Goal: Task Accomplishment & Management: Use online tool/utility

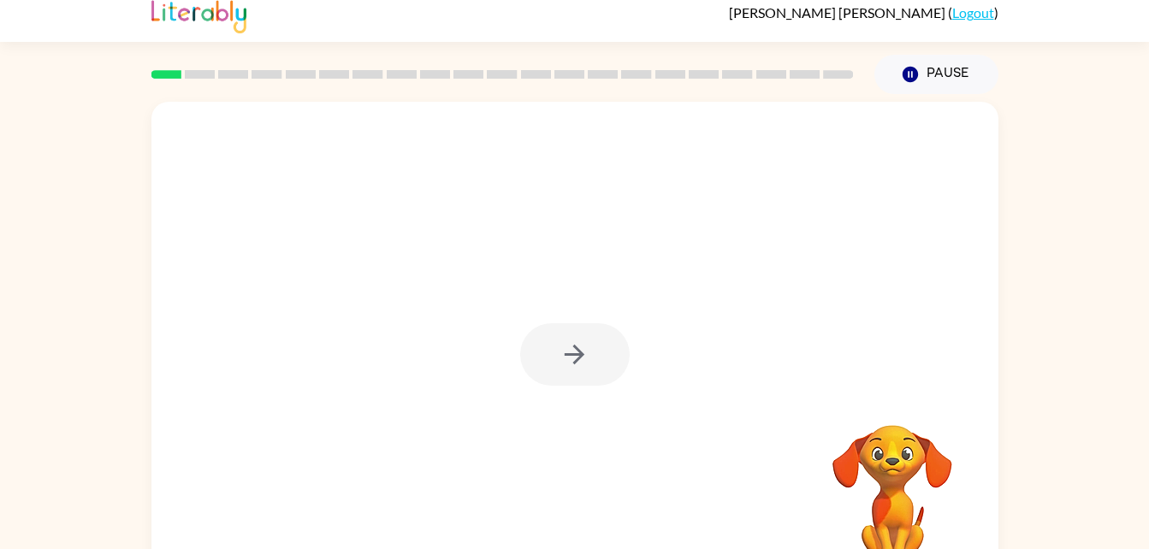
scroll to position [52, 0]
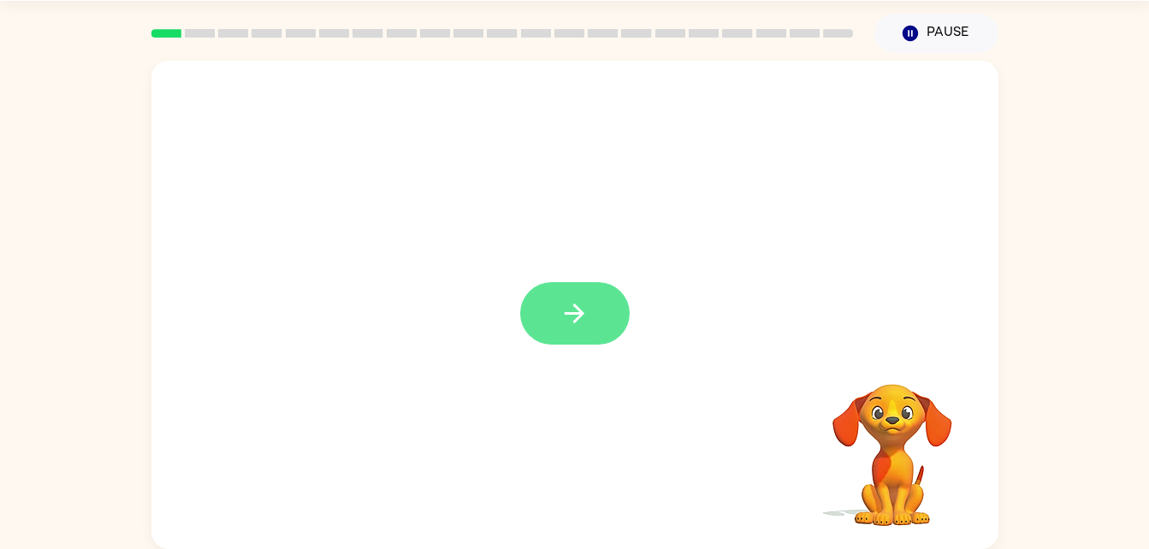
click at [583, 322] on icon "button" at bounding box center [575, 314] width 30 height 30
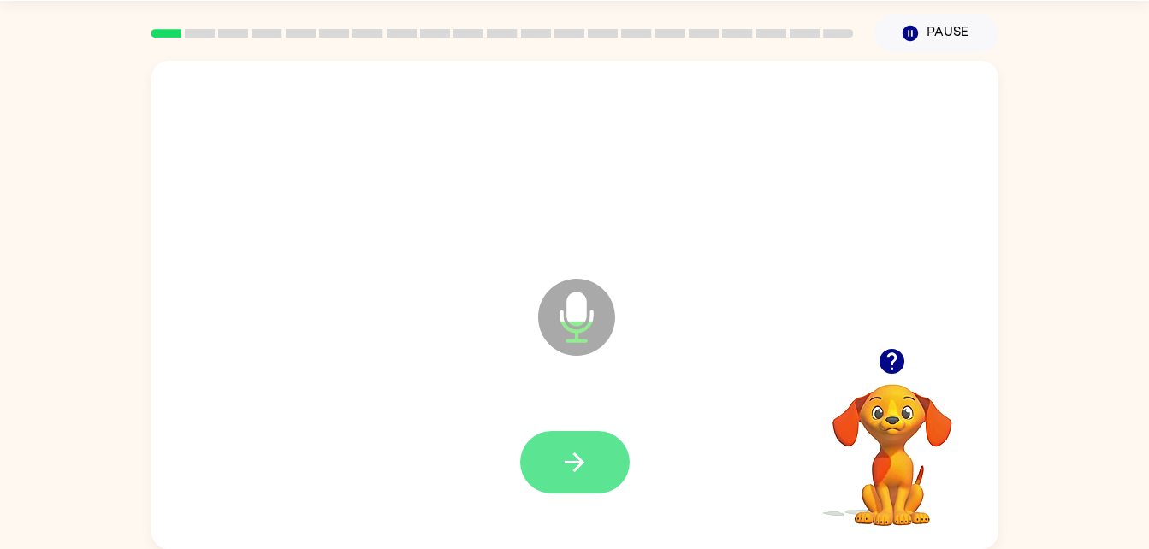
click at [617, 463] on button "button" at bounding box center [575, 462] width 110 height 62
click at [592, 470] on button "button" at bounding box center [575, 462] width 110 height 62
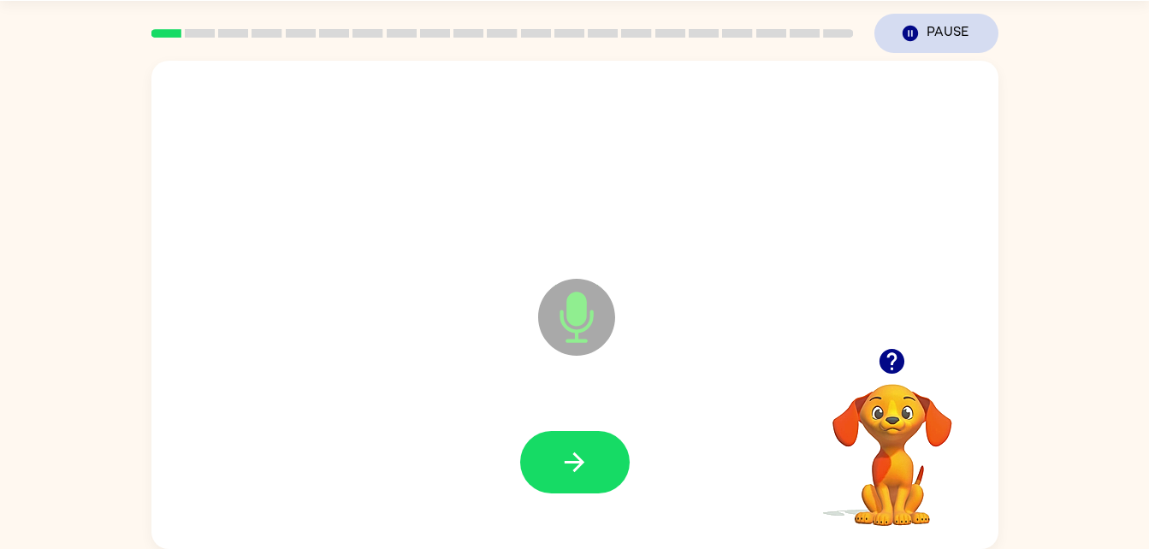
click at [939, 27] on button "Pause Pause" at bounding box center [936, 33] width 124 height 39
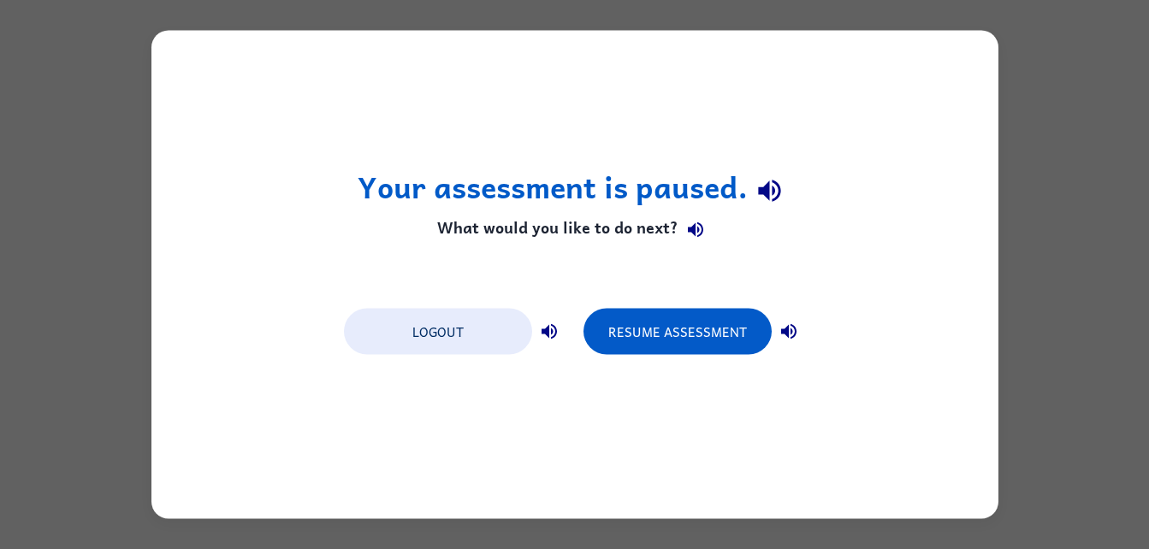
scroll to position [0, 0]
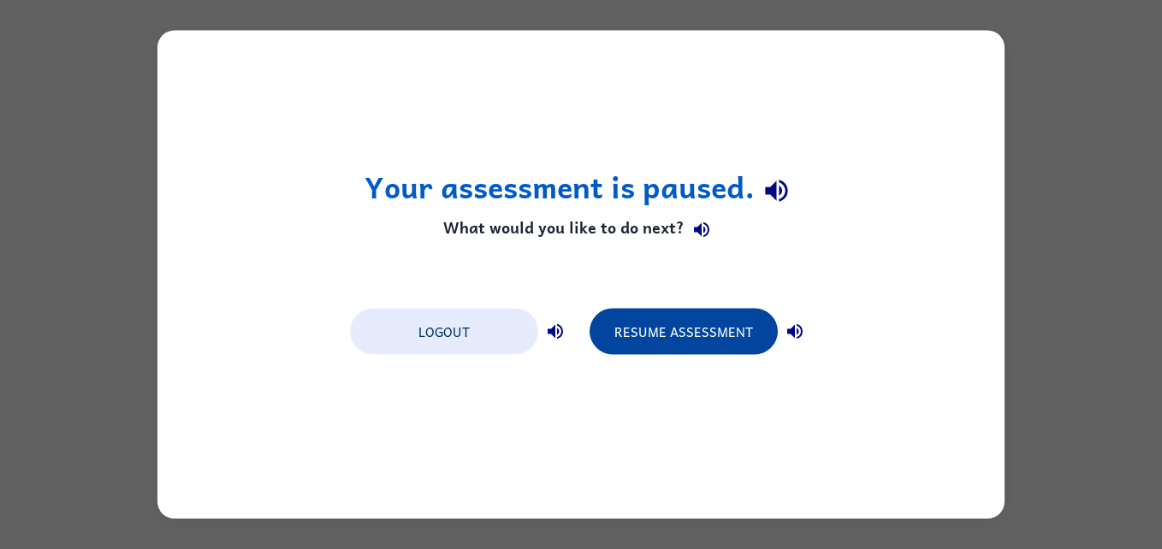
click at [725, 339] on button "Resume Assessment" at bounding box center [684, 332] width 188 height 46
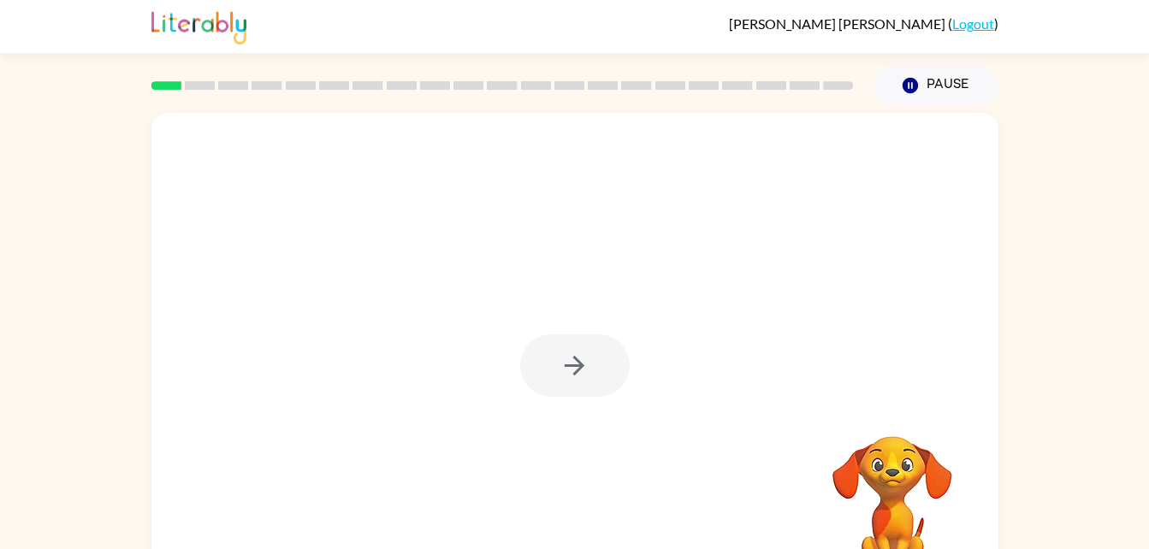
scroll to position [52, 0]
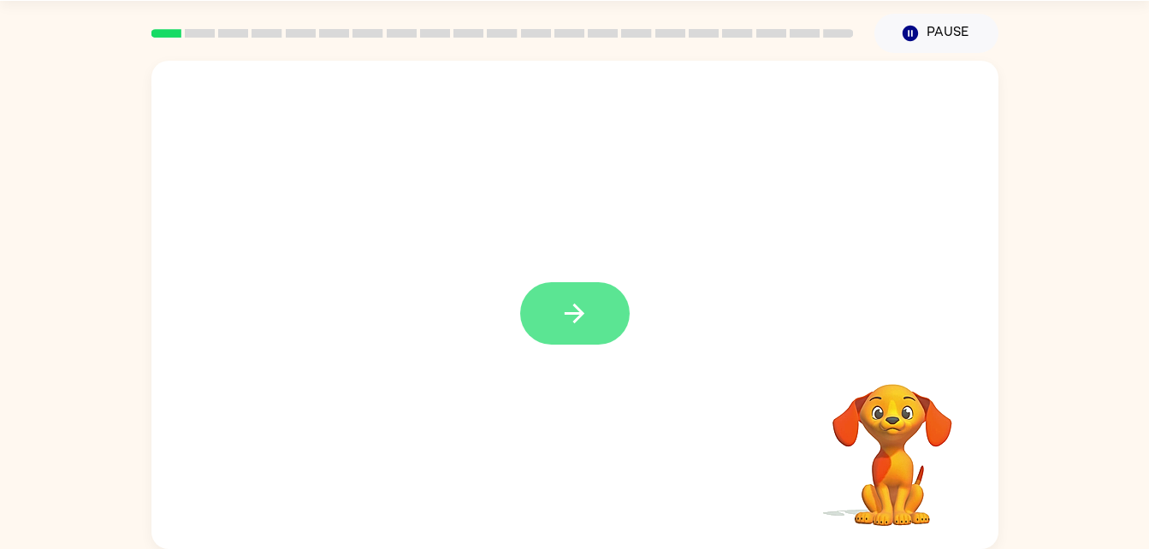
click at [563, 316] on icon "button" at bounding box center [575, 314] width 30 height 30
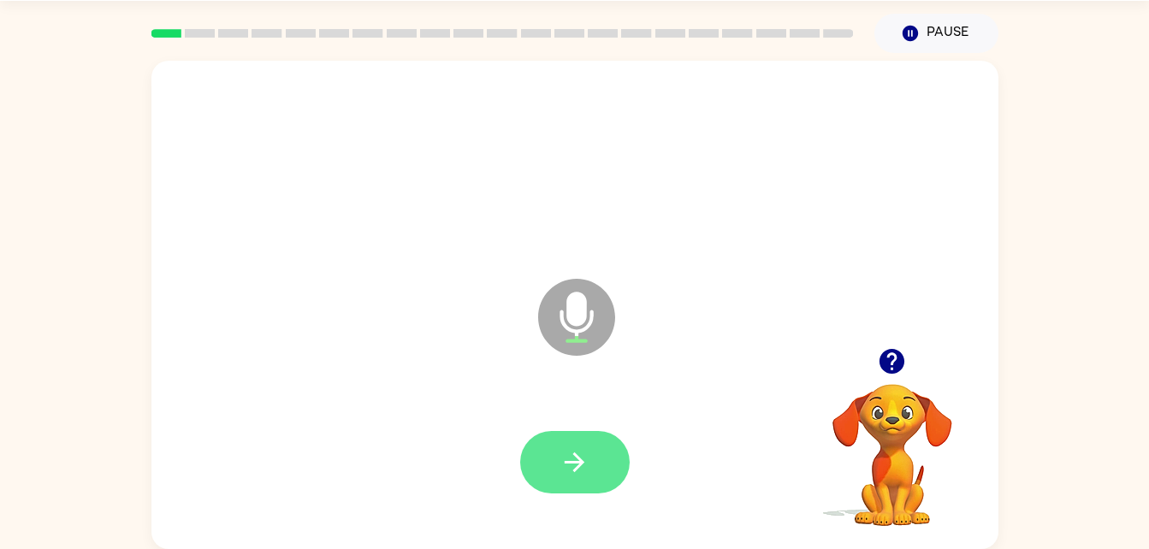
click at [607, 439] on button "button" at bounding box center [575, 462] width 110 height 62
click at [577, 456] on icon "button" at bounding box center [575, 463] width 20 height 20
click at [572, 454] on icon "button" at bounding box center [575, 463] width 30 height 30
click at [581, 463] on icon "button" at bounding box center [575, 463] width 20 height 20
click at [608, 487] on button "button" at bounding box center [575, 462] width 110 height 62
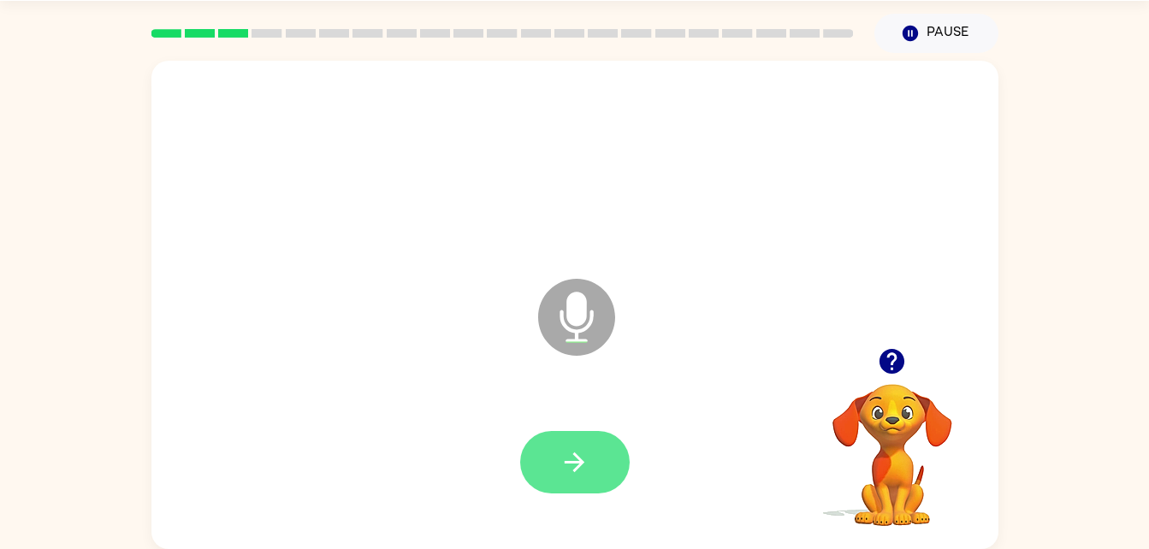
click at [584, 462] on icon "button" at bounding box center [575, 463] width 30 height 30
click at [565, 471] on icon "button" at bounding box center [575, 463] width 30 height 30
click at [556, 449] on button "button" at bounding box center [575, 462] width 110 height 62
click at [577, 443] on button "button" at bounding box center [575, 462] width 110 height 62
click at [584, 457] on icon "button" at bounding box center [575, 463] width 30 height 30
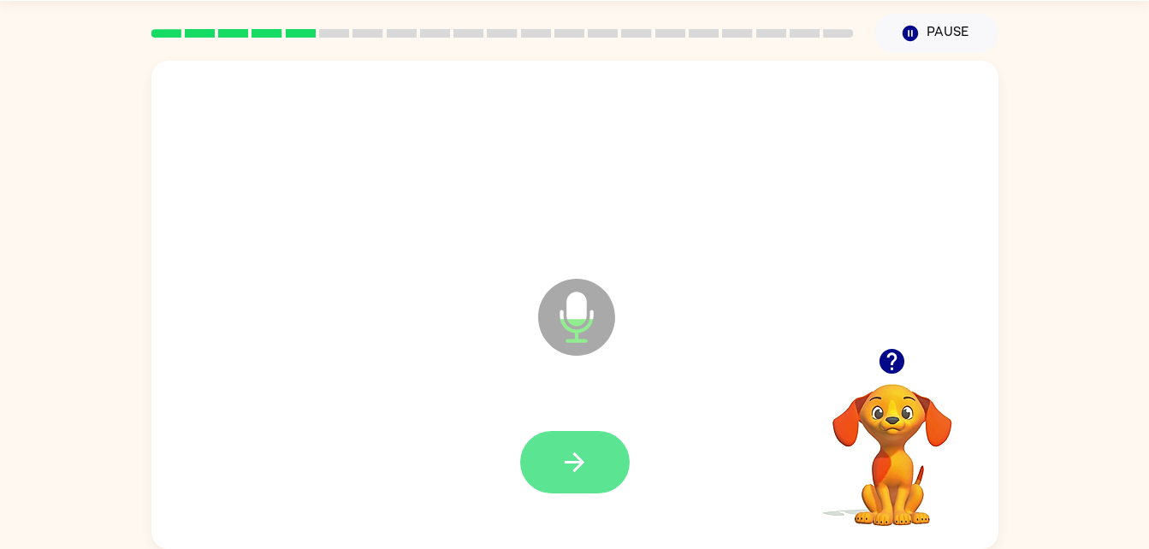
click at [583, 455] on icon "button" at bounding box center [575, 463] width 30 height 30
click at [580, 431] on button "button" at bounding box center [575, 462] width 110 height 62
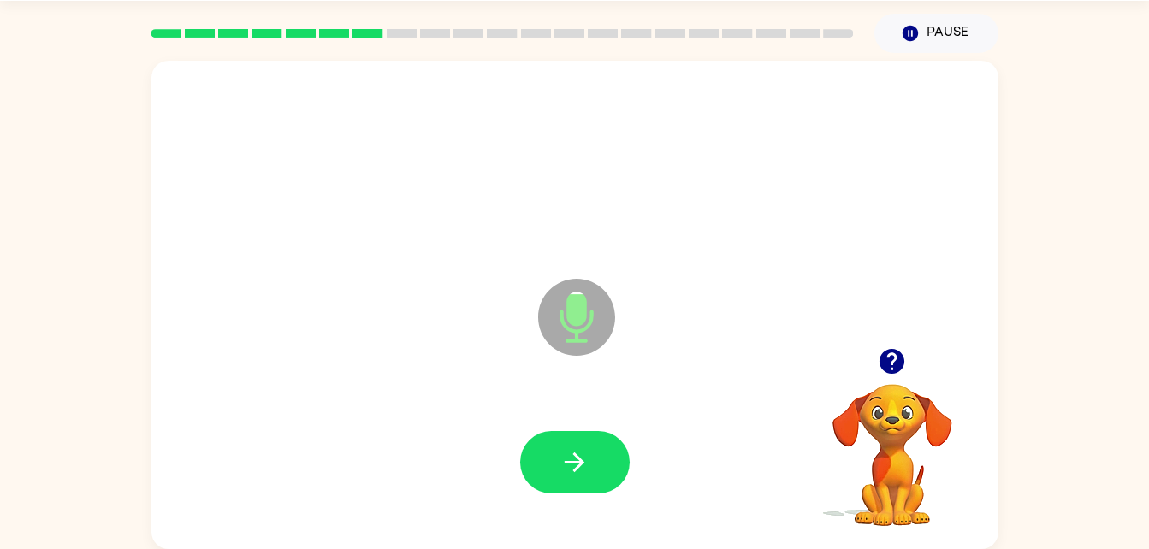
click at [899, 322] on div "Microphone The Microphone is here when it is your turn to talk" at bounding box center [574, 305] width 847 height 489
click at [601, 475] on button "button" at bounding box center [575, 462] width 110 height 62
click at [609, 432] on div at bounding box center [575, 462] width 110 height 62
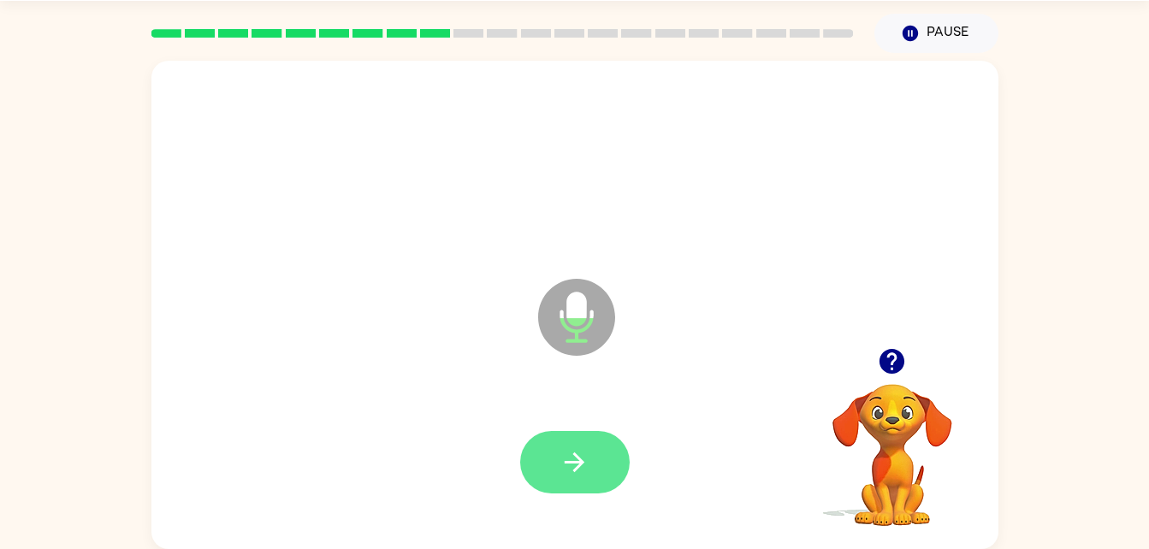
click at [591, 462] on button "button" at bounding box center [575, 462] width 110 height 62
click at [614, 451] on button "button" at bounding box center [575, 462] width 110 height 62
click at [584, 478] on button "button" at bounding box center [575, 462] width 110 height 62
click at [613, 450] on button "button" at bounding box center [575, 462] width 110 height 62
click at [564, 476] on icon "button" at bounding box center [575, 463] width 30 height 30
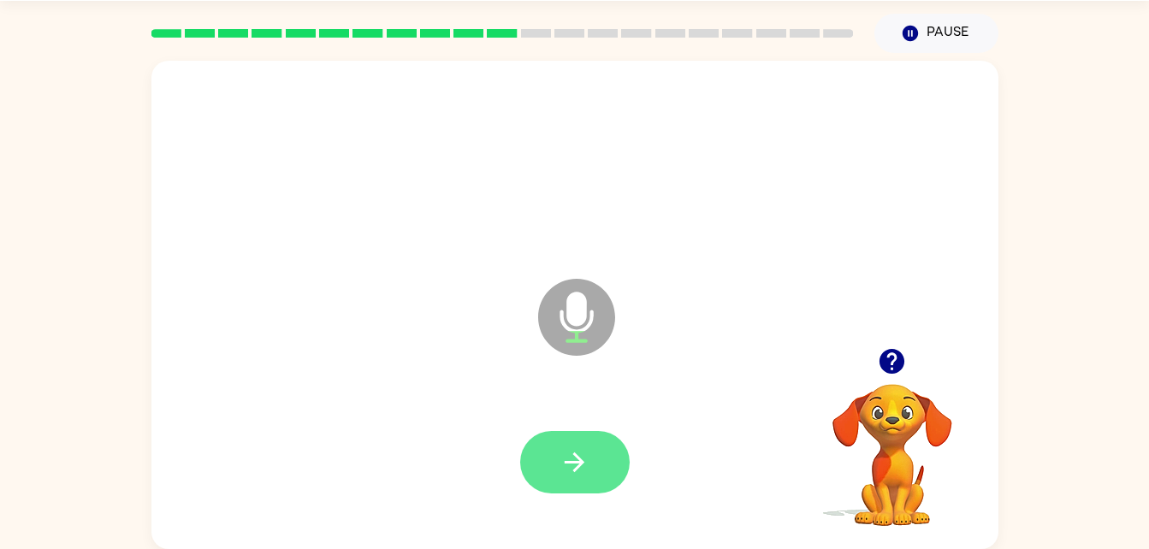
click at [565, 490] on button "button" at bounding box center [575, 462] width 110 height 62
click at [658, 465] on div at bounding box center [575, 463] width 813 height 140
click at [586, 433] on button "button" at bounding box center [575, 462] width 110 height 62
click at [601, 464] on div at bounding box center [575, 462] width 110 height 62
click at [577, 466] on icon "button" at bounding box center [575, 463] width 30 height 30
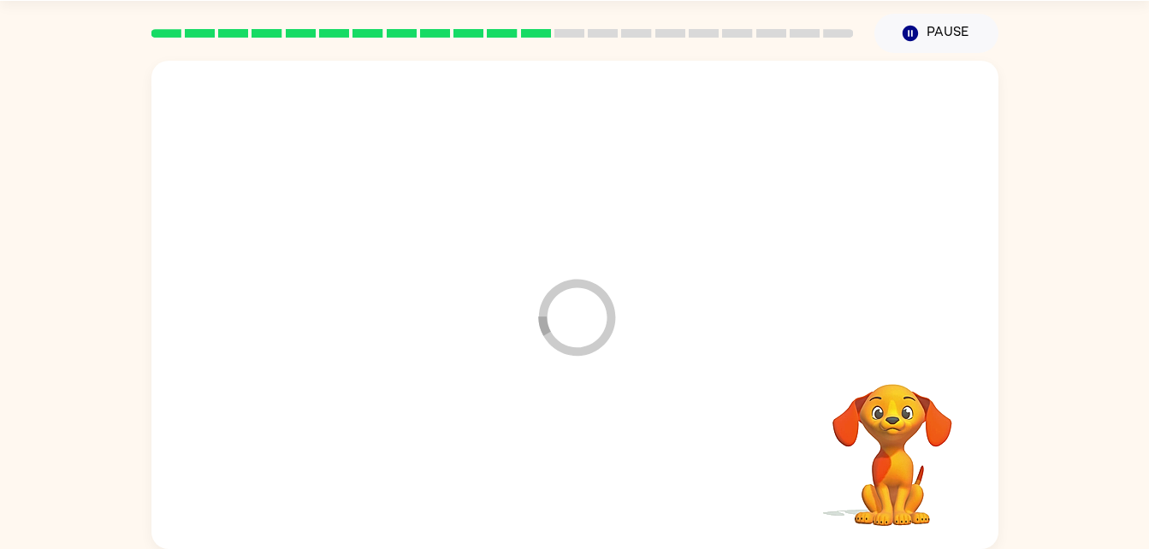
click at [621, 452] on div at bounding box center [575, 463] width 813 height 140
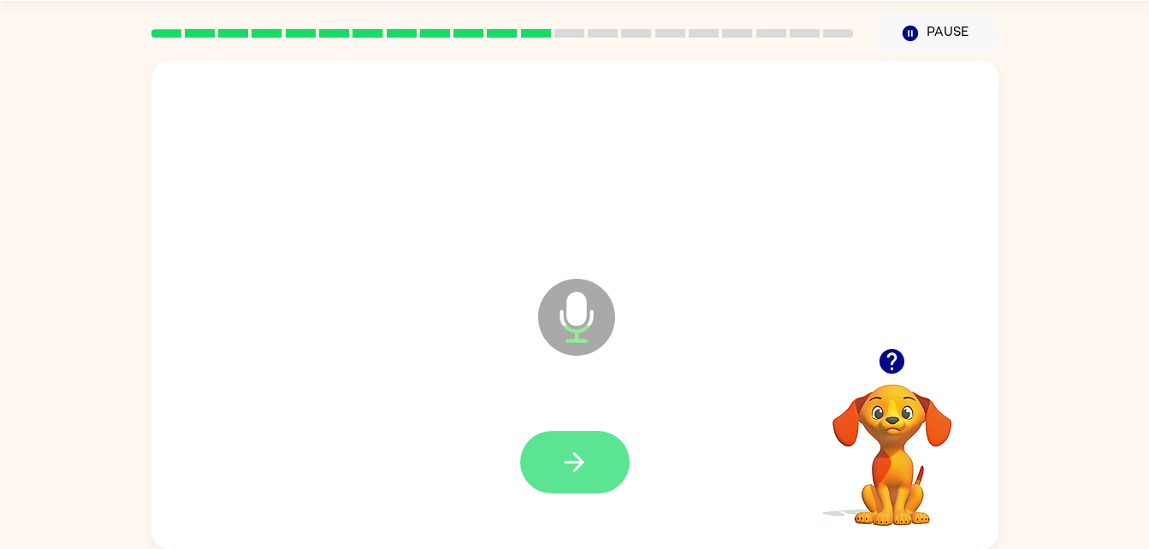
click at [578, 433] on button "button" at bounding box center [575, 462] width 110 height 62
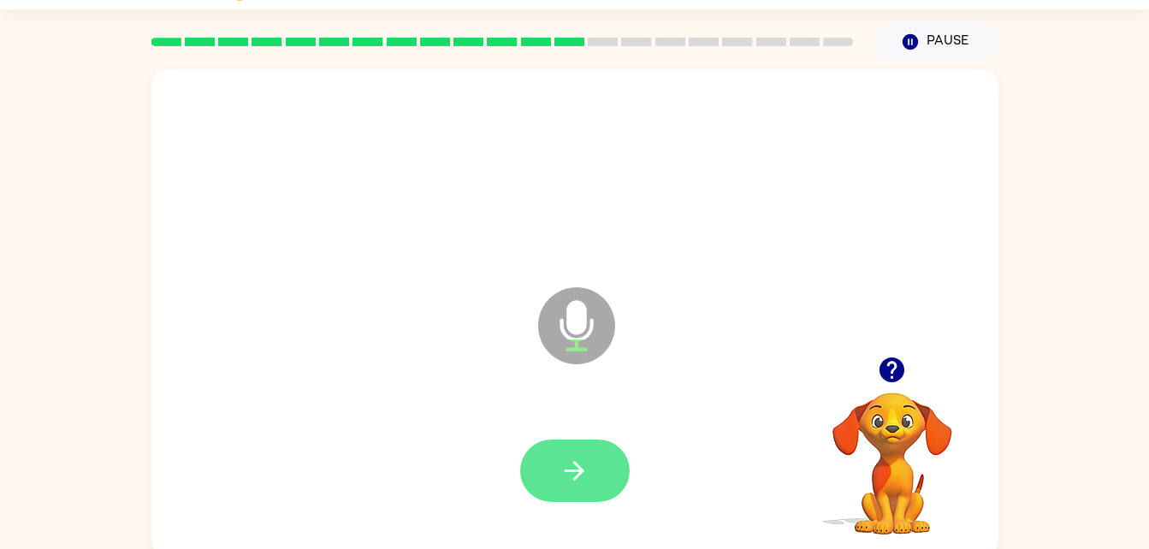
click at [618, 468] on button "button" at bounding box center [575, 471] width 110 height 62
click at [590, 460] on button "button" at bounding box center [575, 471] width 110 height 62
click at [601, 447] on button "button" at bounding box center [575, 471] width 110 height 62
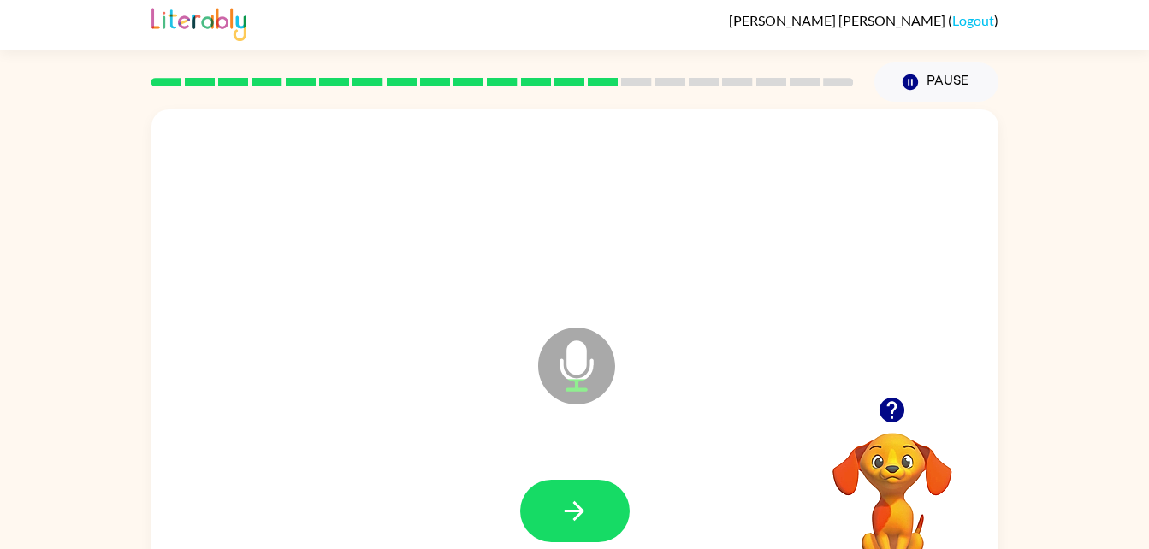
scroll to position [0, 0]
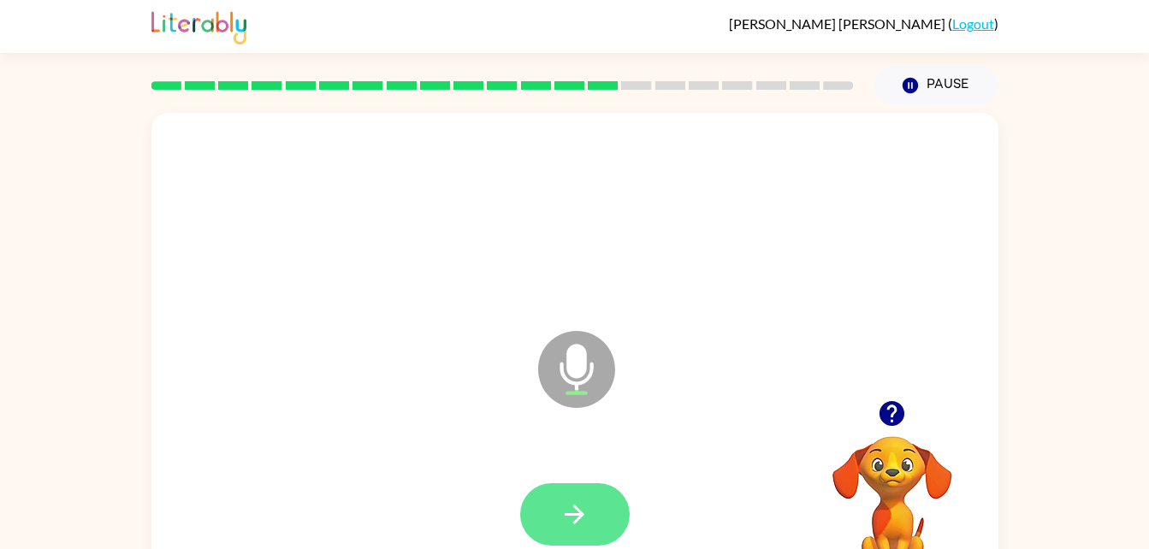
click at [622, 497] on button "button" at bounding box center [575, 514] width 110 height 62
click at [564, 493] on button "button" at bounding box center [575, 514] width 110 height 62
click at [626, 512] on button "button" at bounding box center [575, 514] width 110 height 62
click at [580, 495] on button "button" at bounding box center [575, 514] width 110 height 62
click at [559, 509] on button "button" at bounding box center [575, 514] width 110 height 62
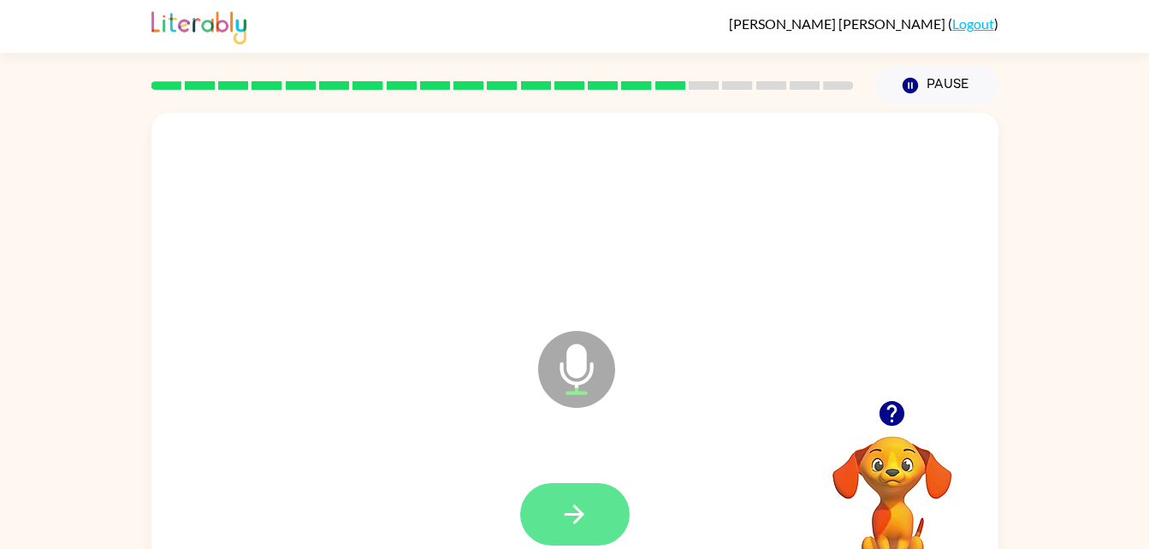
click at [590, 492] on button "button" at bounding box center [575, 514] width 110 height 62
click at [566, 487] on button "button" at bounding box center [575, 514] width 110 height 62
click at [582, 501] on icon "button" at bounding box center [575, 515] width 30 height 30
click at [573, 523] on icon "button" at bounding box center [575, 515] width 20 height 20
click at [586, 515] on icon "button" at bounding box center [575, 515] width 30 height 30
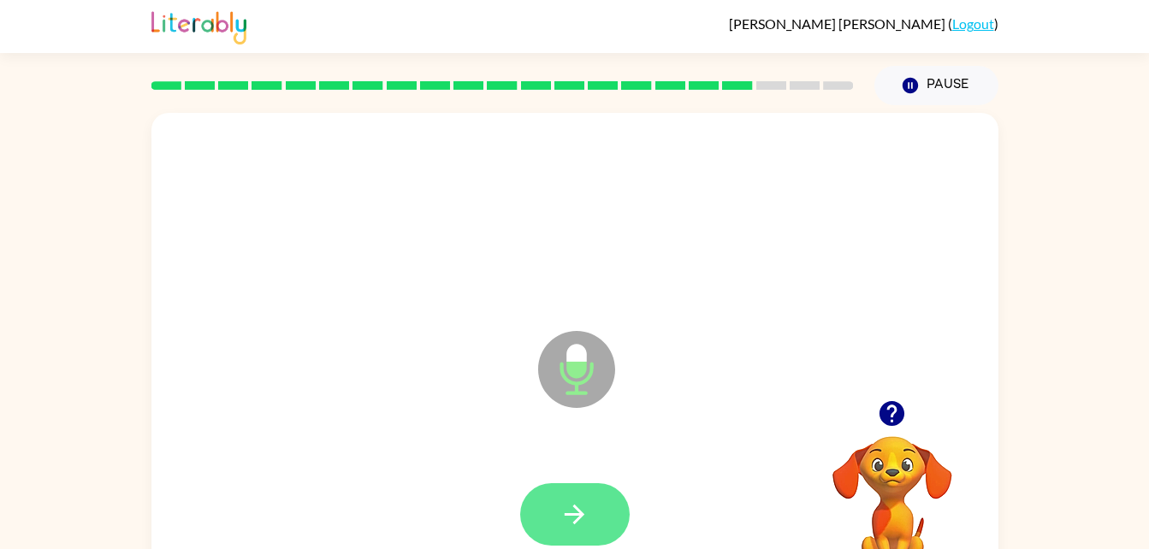
click at [583, 515] on icon "button" at bounding box center [575, 515] width 20 height 20
click at [553, 522] on button "button" at bounding box center [575, 514] width 110 height 62
click at [574, 501] on icon "button" at bounding box center [575, 515] width 30 height 30
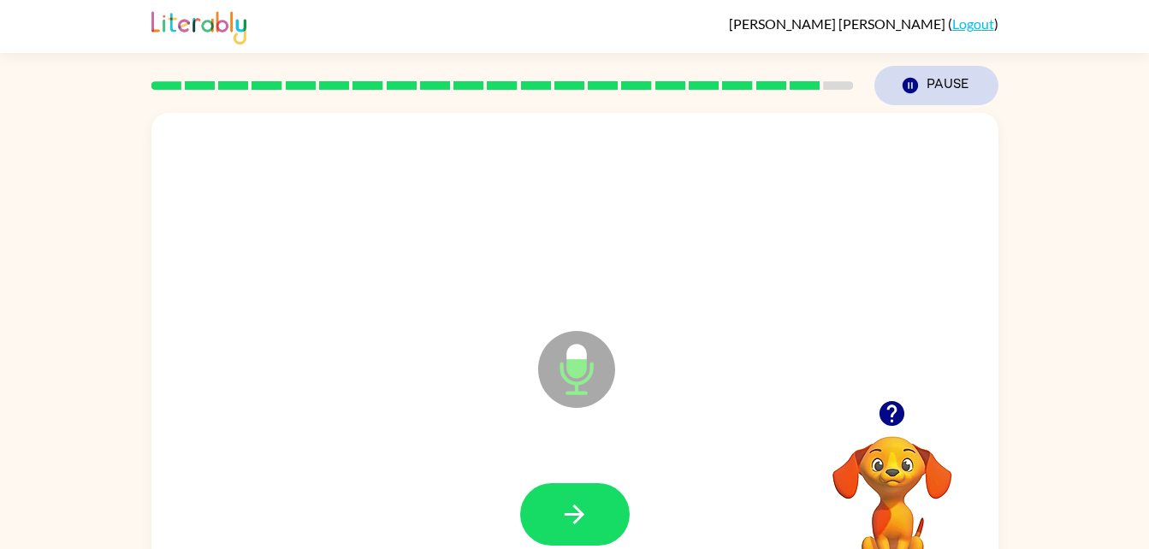
click at [884, 91] on button "Pause Pause" at bounding box center [936, 85] width 124 height 39
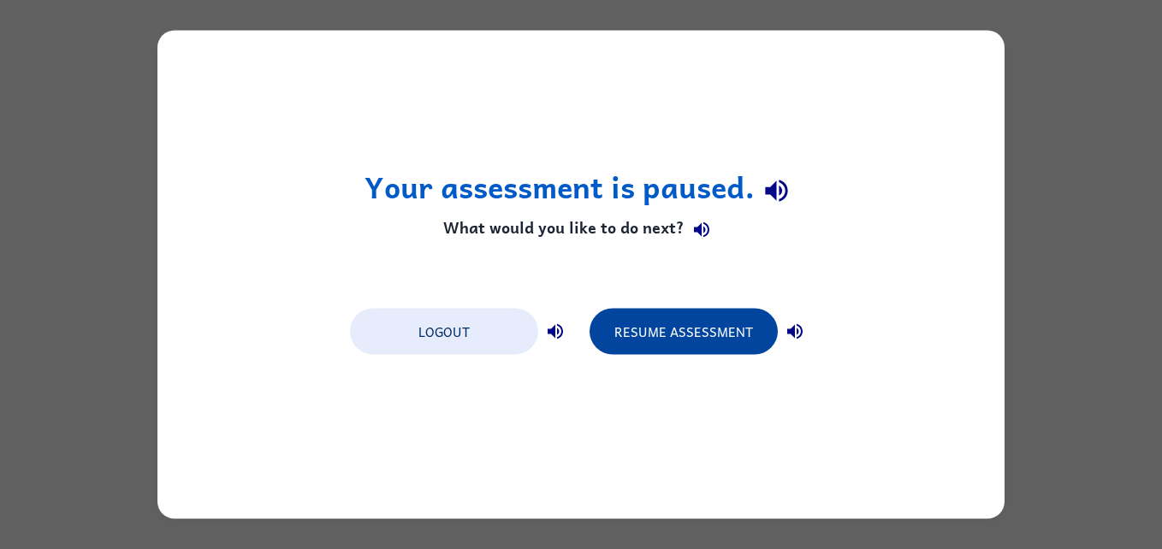
click at [727, 339] on button "Resume Assessment" at bounding box center [684, 332] width 188 height 46
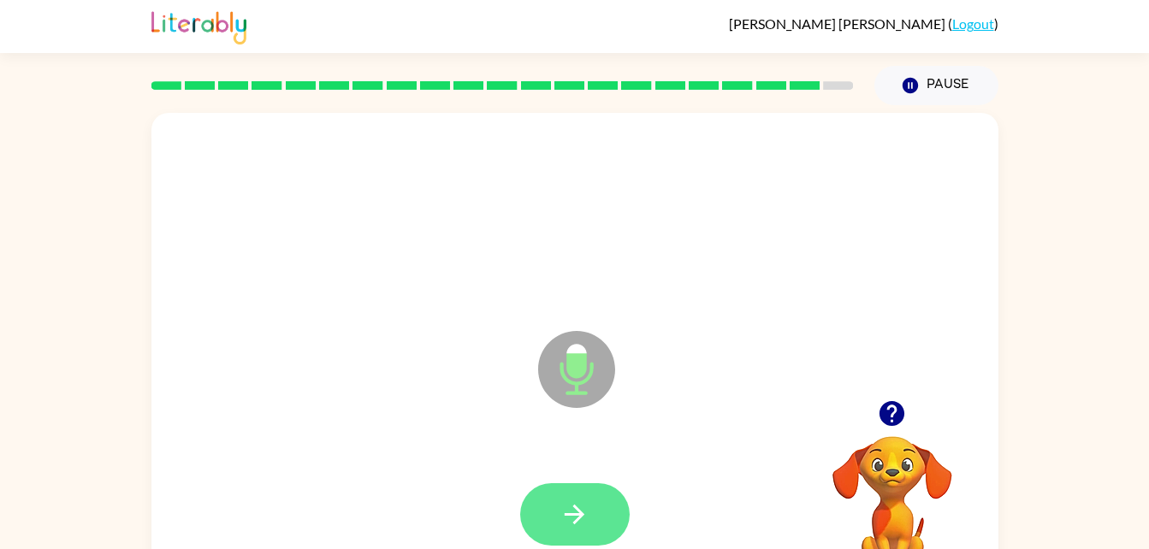
click at [594, 525] on button "button" at bounding box center [575, 514] width 110 height 62
click at [584, 507] on icon "button" at bounding box center [575, 515] width 30 height 30
